Goal: Navigation & Orientation: Find specific page/section

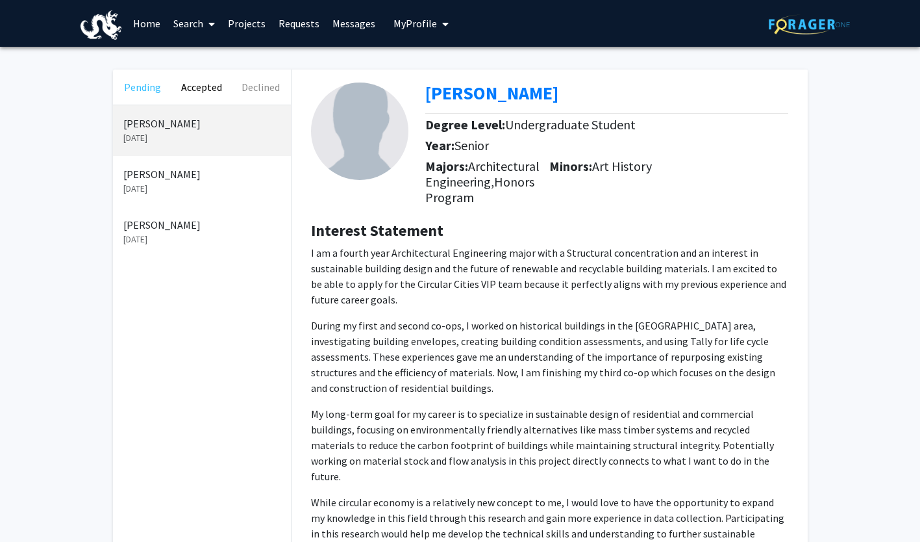
click at [157, 86] on button "Pending" at bounding box center [142, 87] width 59 height 35
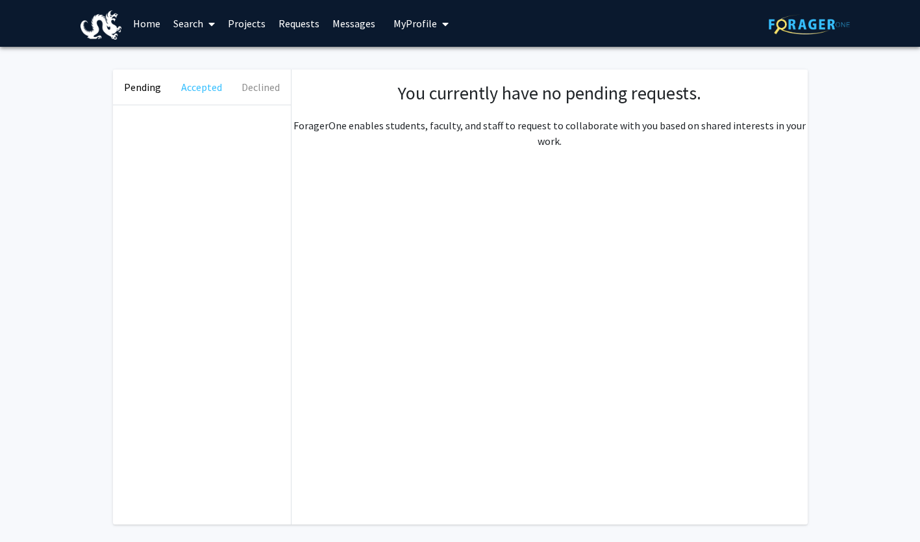
click at [220, 91] on button "Accepted" at bounding box center [201, 87] width 59 height 35
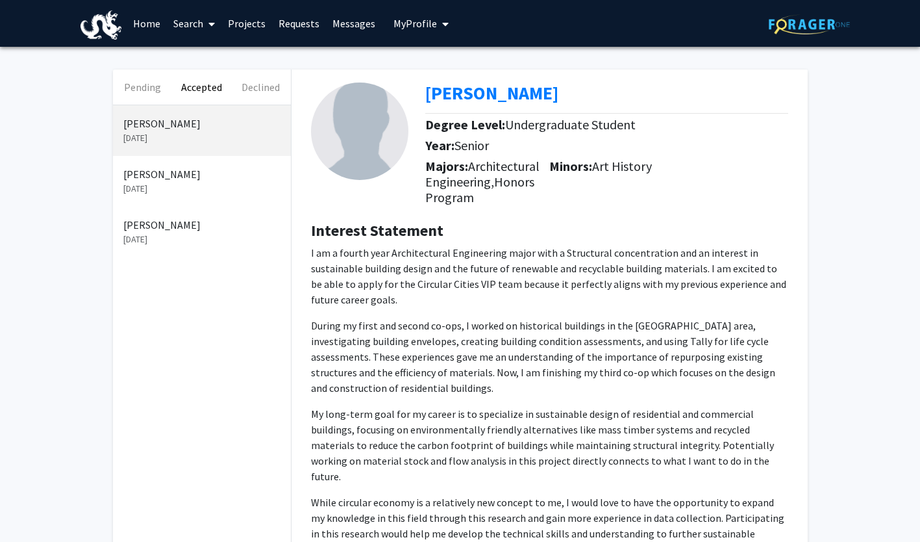
click at [157, 180] on p "[PERSON_NAME]" at bounding box center [201, 174] width 157 height 16
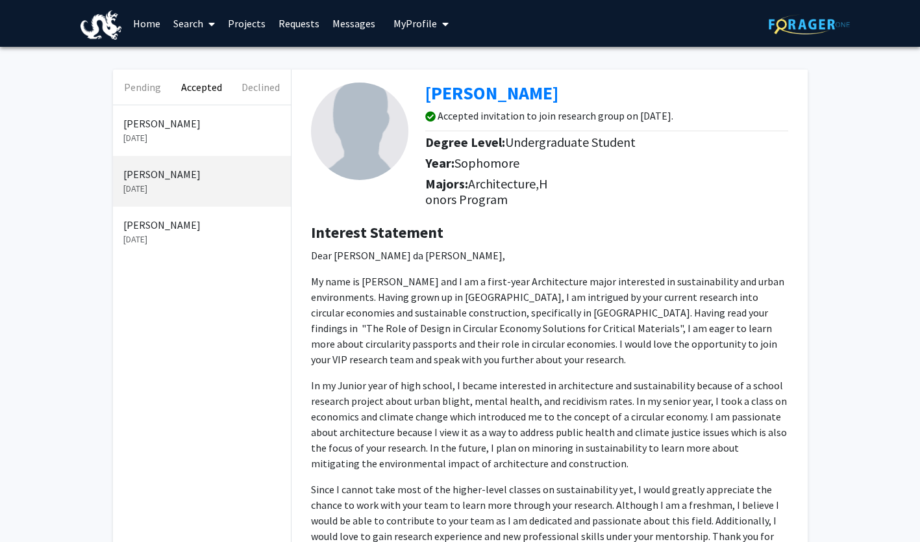
click at [258, 25] on link "Projects" at bounding box center [246, 23] width 51 height 45
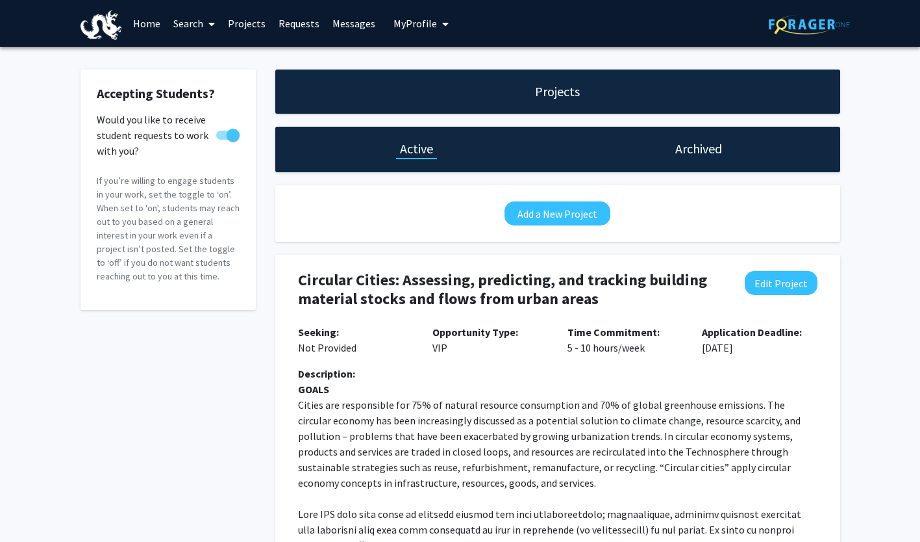
click at [677, 150] on h1 "Archived" at bounding box center [699, 149] width 47 height 18
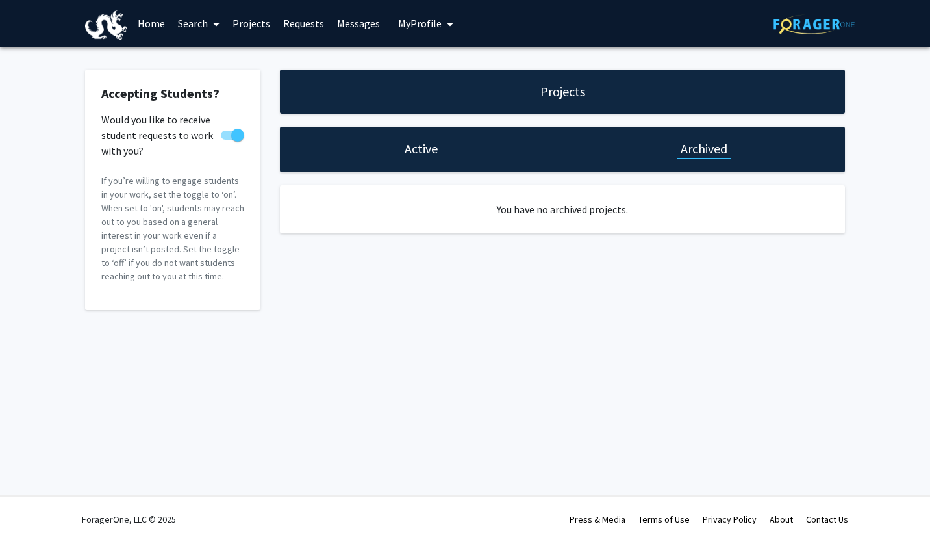
click at [427, 144] on h1 "Active" at bounding box center [421, 149] width 33 height 18
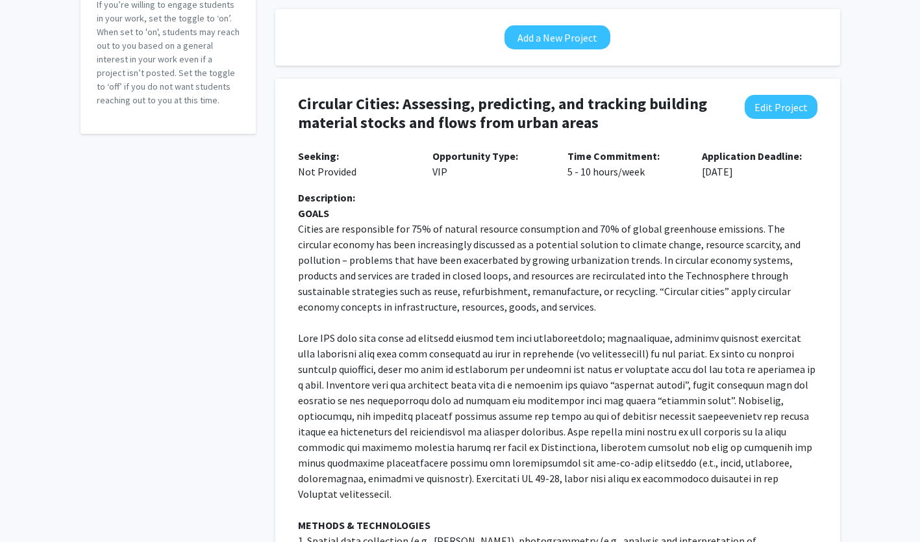
scroll to position [166, 0]
